Goal: Task Accomplishment & Management: Manage account settings

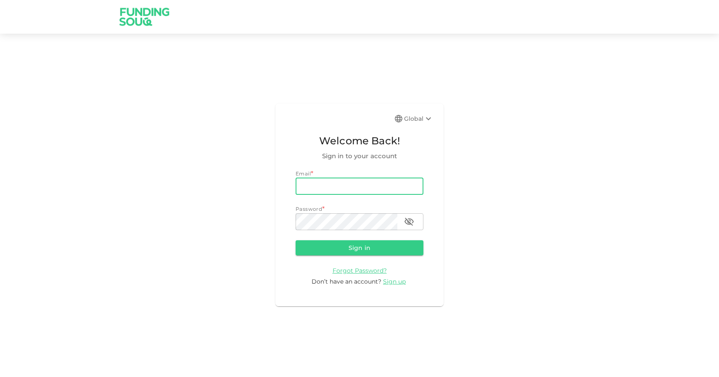
click at [408, 183] on input "email" at bounding box center [360, 186] width 128 height 17
type input "[EMAIL_ADDRESS][DOMAIN_NAME]"
click at [296, 240] on button "Sign in" at bounding box center [360, 247] width 128 height 15
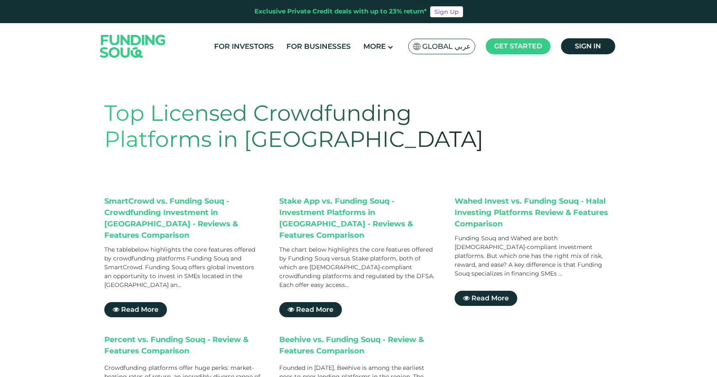
scroll to position [3, 0]
